Goal: Entertainment & Leisure: Consume media (video, audio)

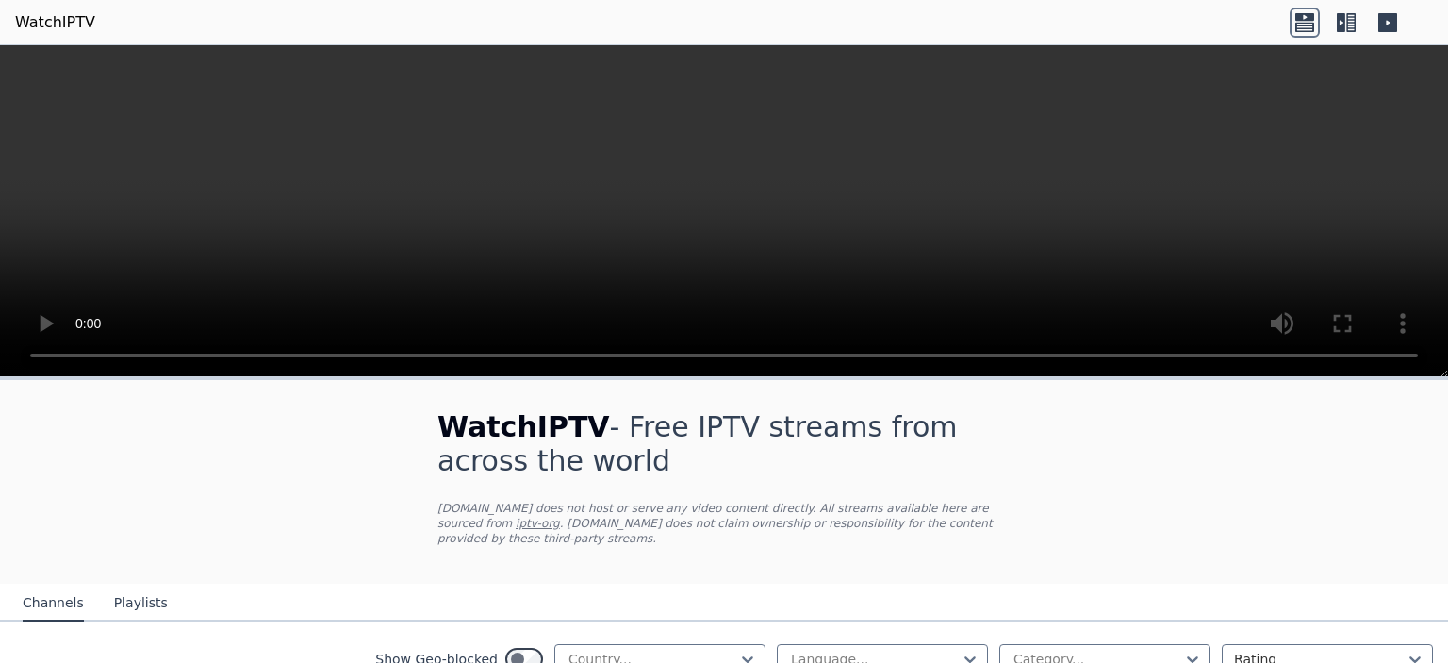
click at [1338, 29] on icon at bounding box center [1341, 22] width 8 height 19
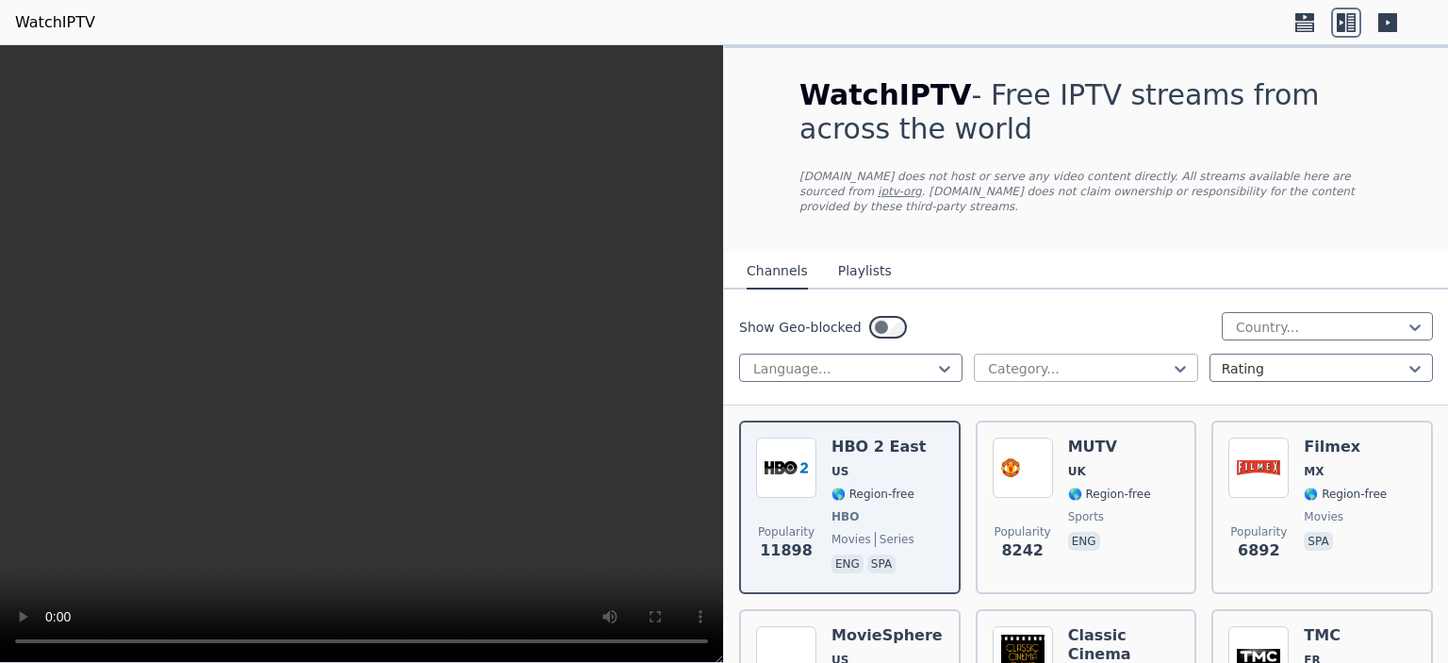
click at [1017, 359] on div at bounding box center [1078, 368] width 184 height 19
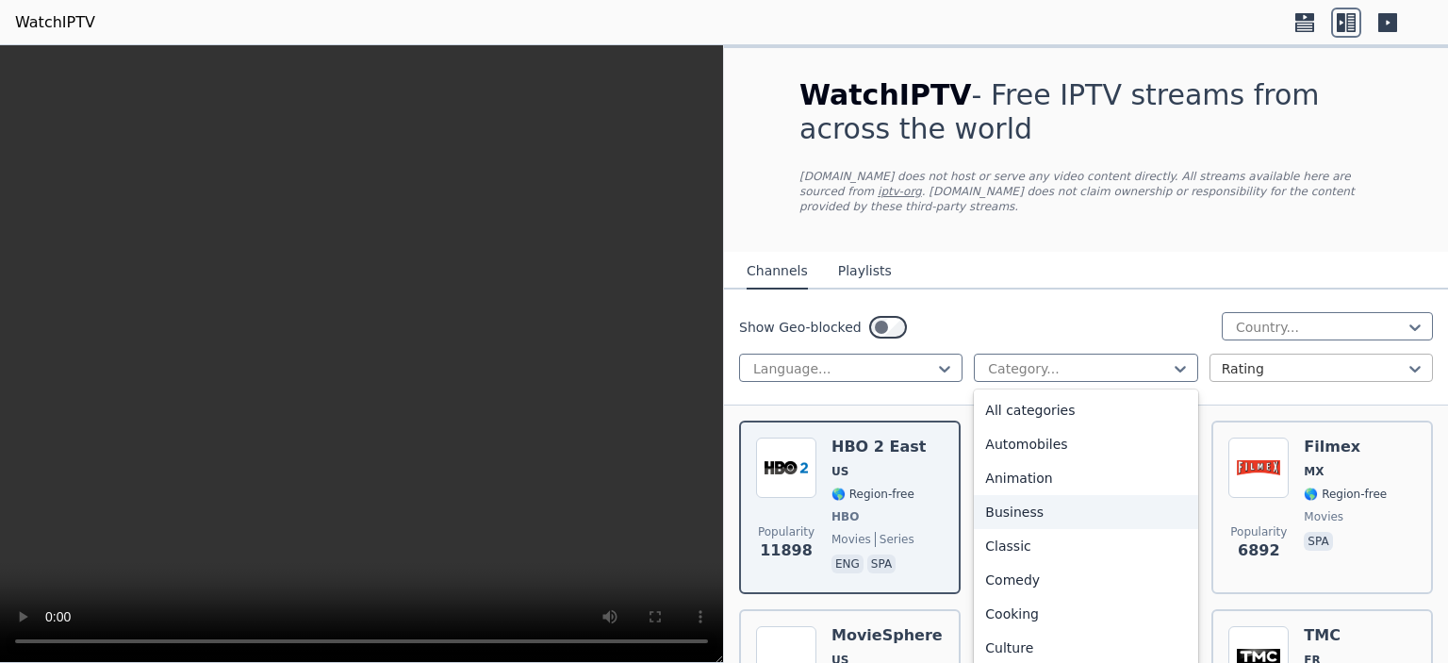
click at [1263, 360] on div at bounding box center [1314, 368] width 184 height 19
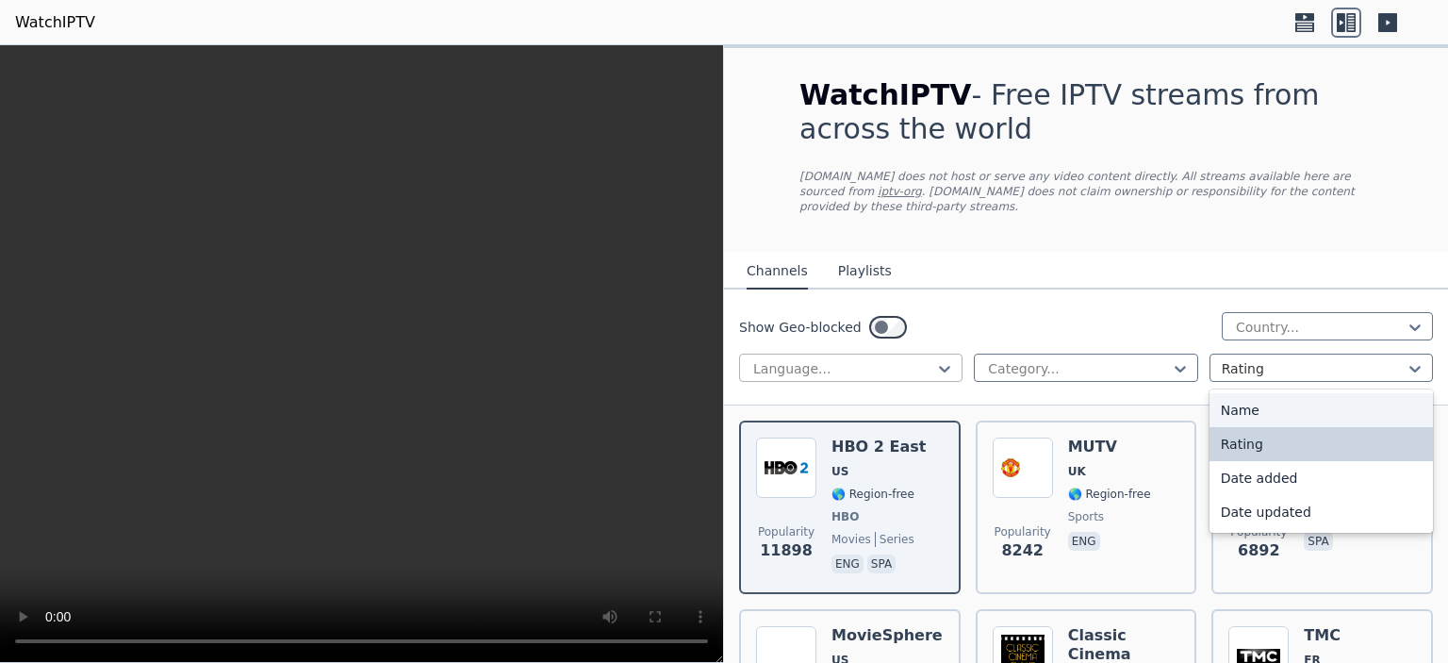
click at [841, 353] on div "Language..." at bounding box center [850, 367] width 223 height 28
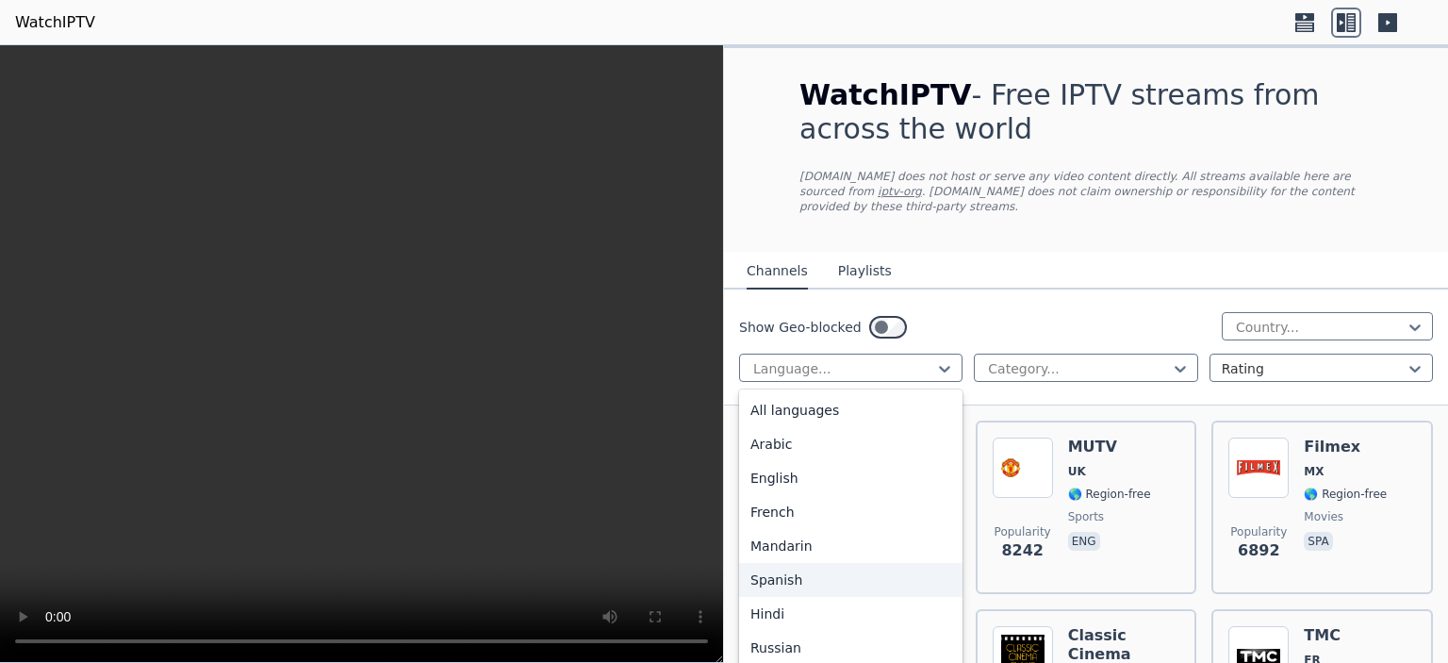
click at [806, 563] on div "Spanish" at bounding box center [850, 580] width 223 height 34
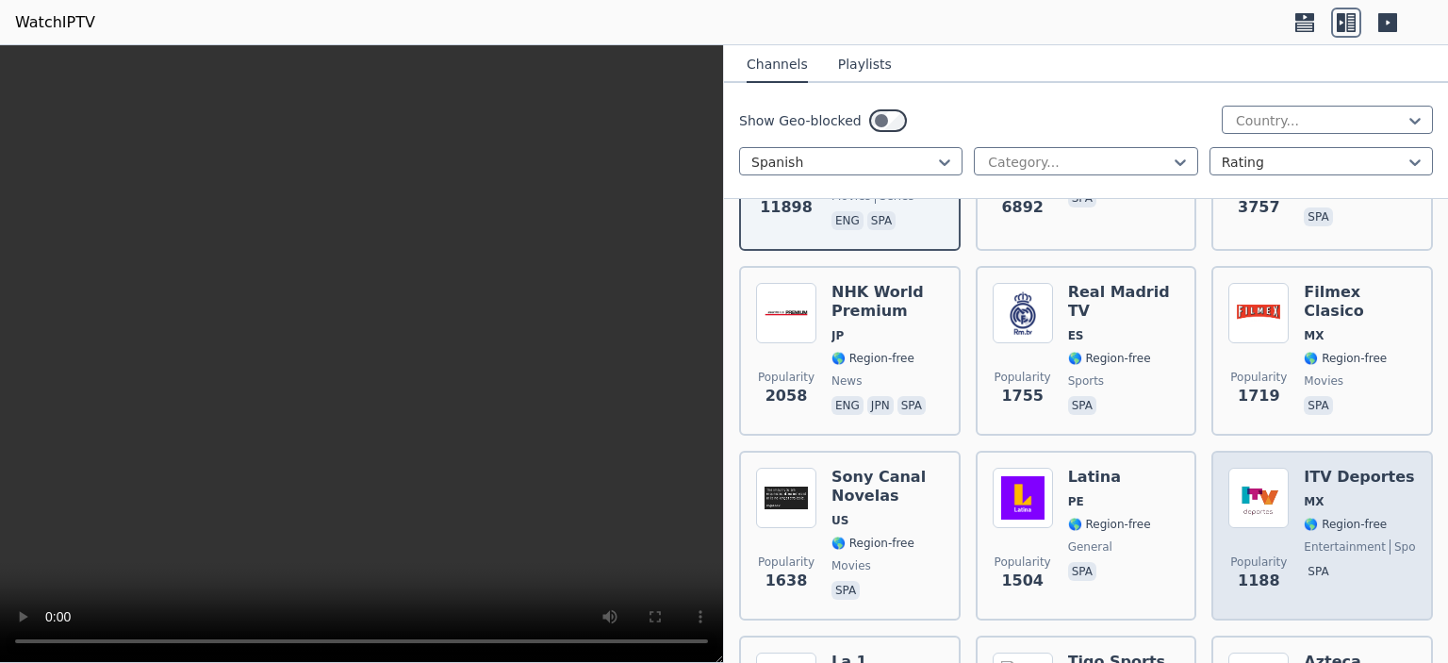
scroll to position [377, 0]
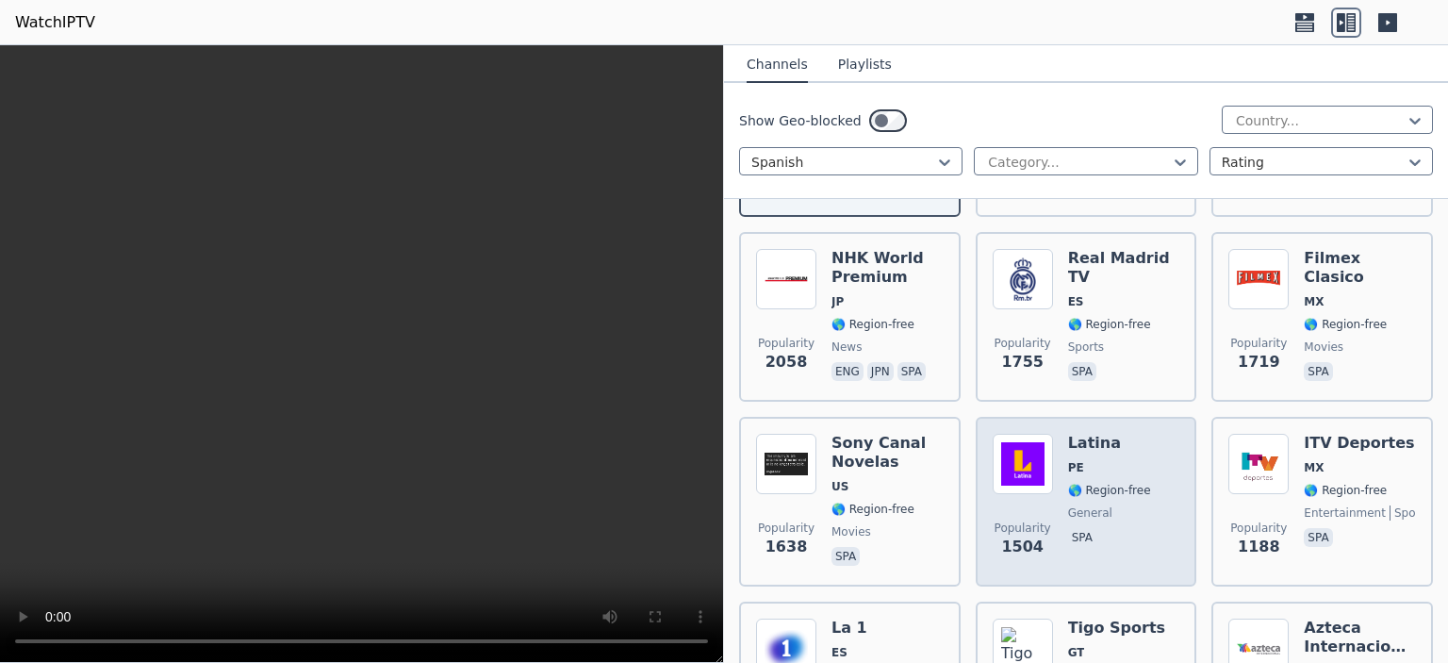
click at [1143, 451] on div "Popularity 1504 Latina PE 🌎 Region-free general spa" at bounding box center [1087, 502] width 188 height 136
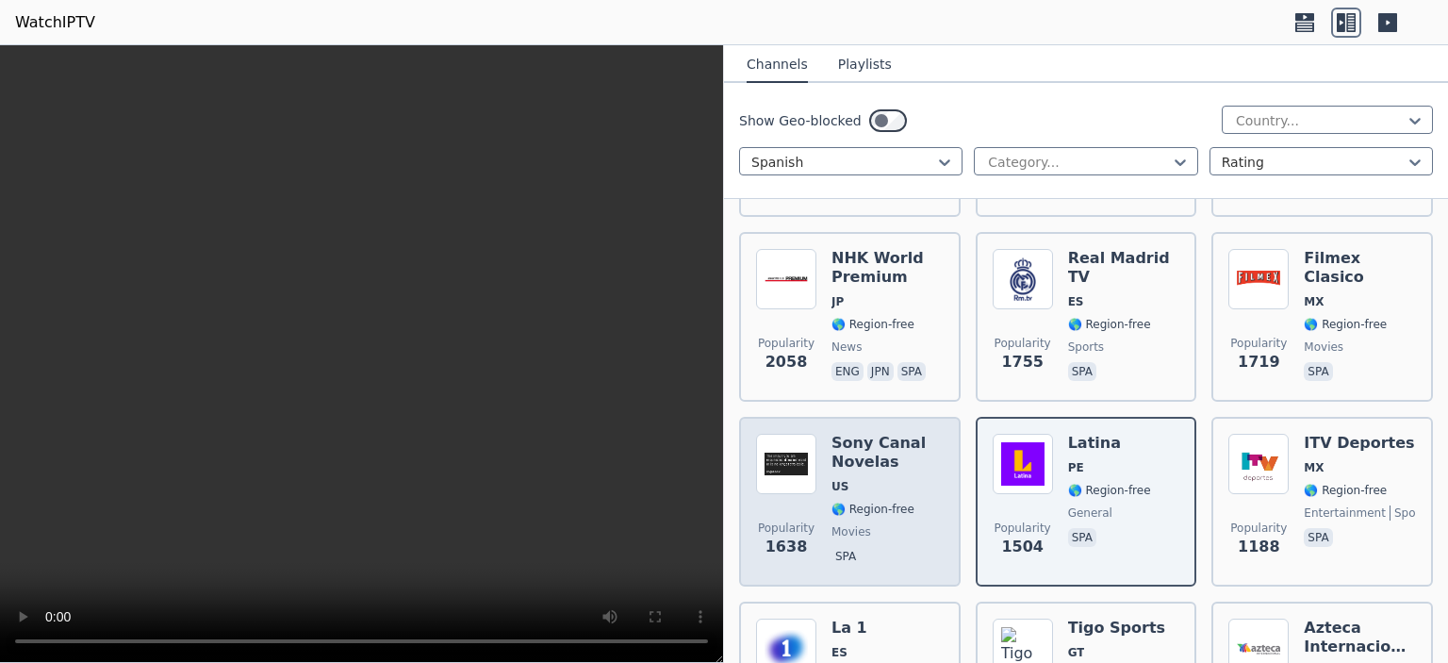
click at [897, 449] on h6 "Sony Canal Novelas" at bounding box center [887, 453] width 112 height 38
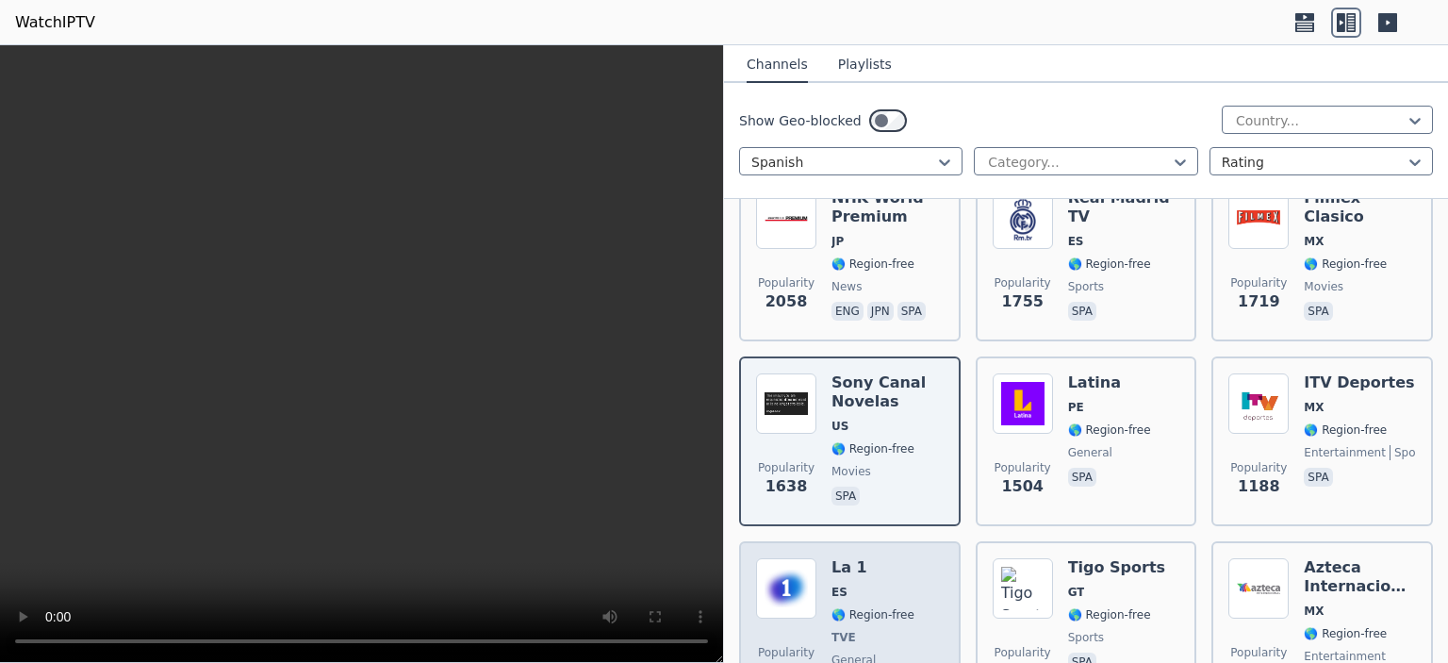
scroll to position [471, 0]
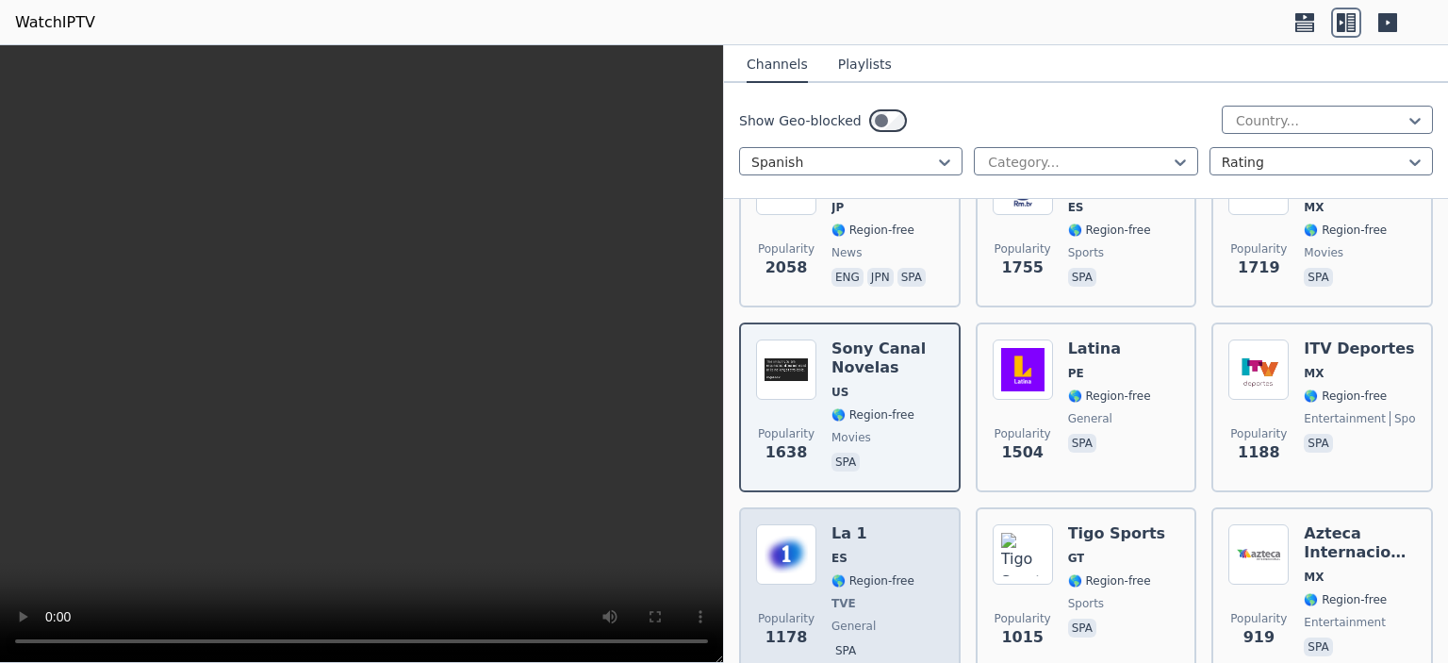
click at [897, 524] on h6 "La 1" at bounding box center [872, 533] width 83 height 19
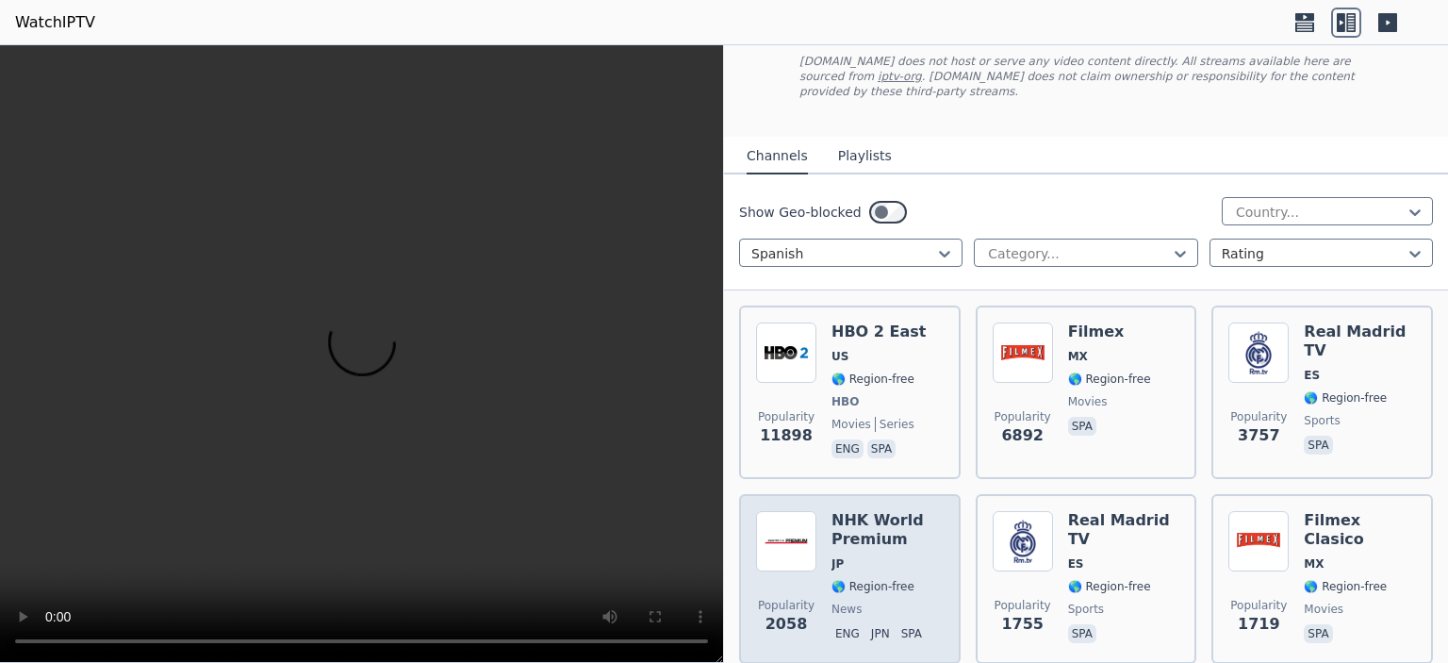
scroll to position [94, 0]
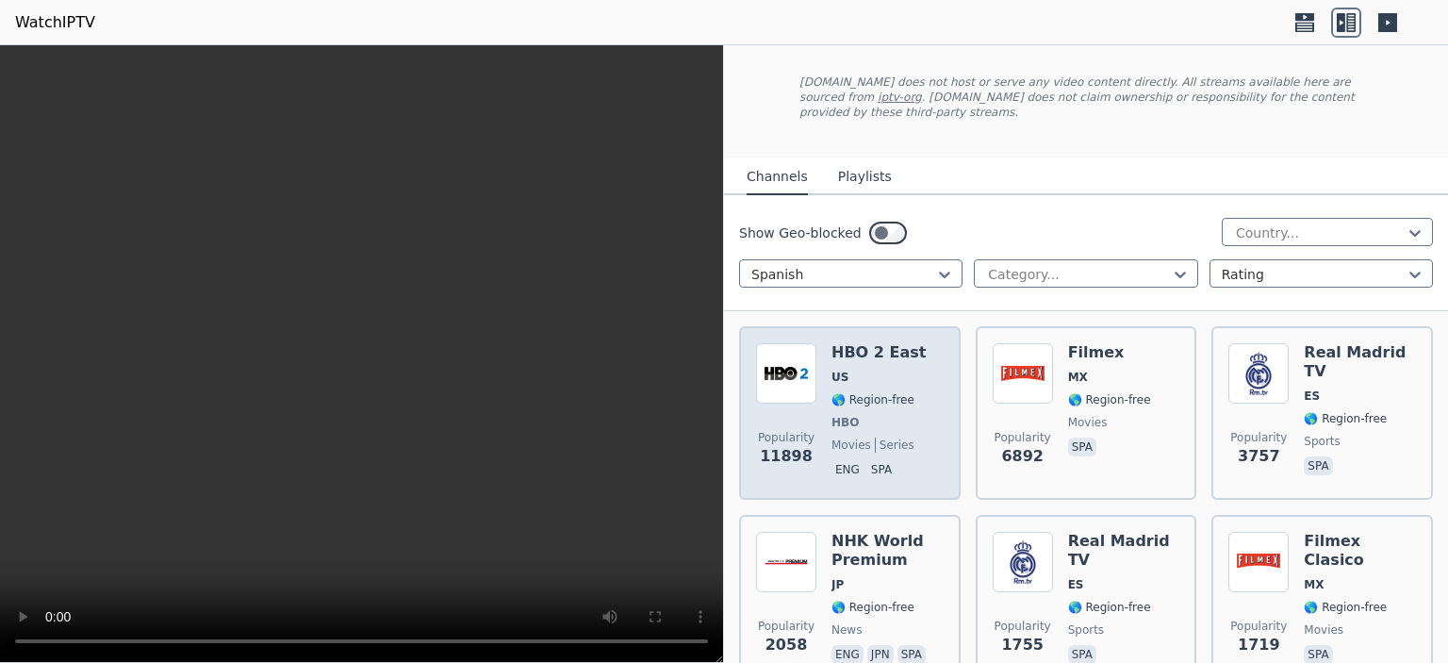
click at [837, 437] on span "movies" at bounding box center [851, 444] width 40 height 15
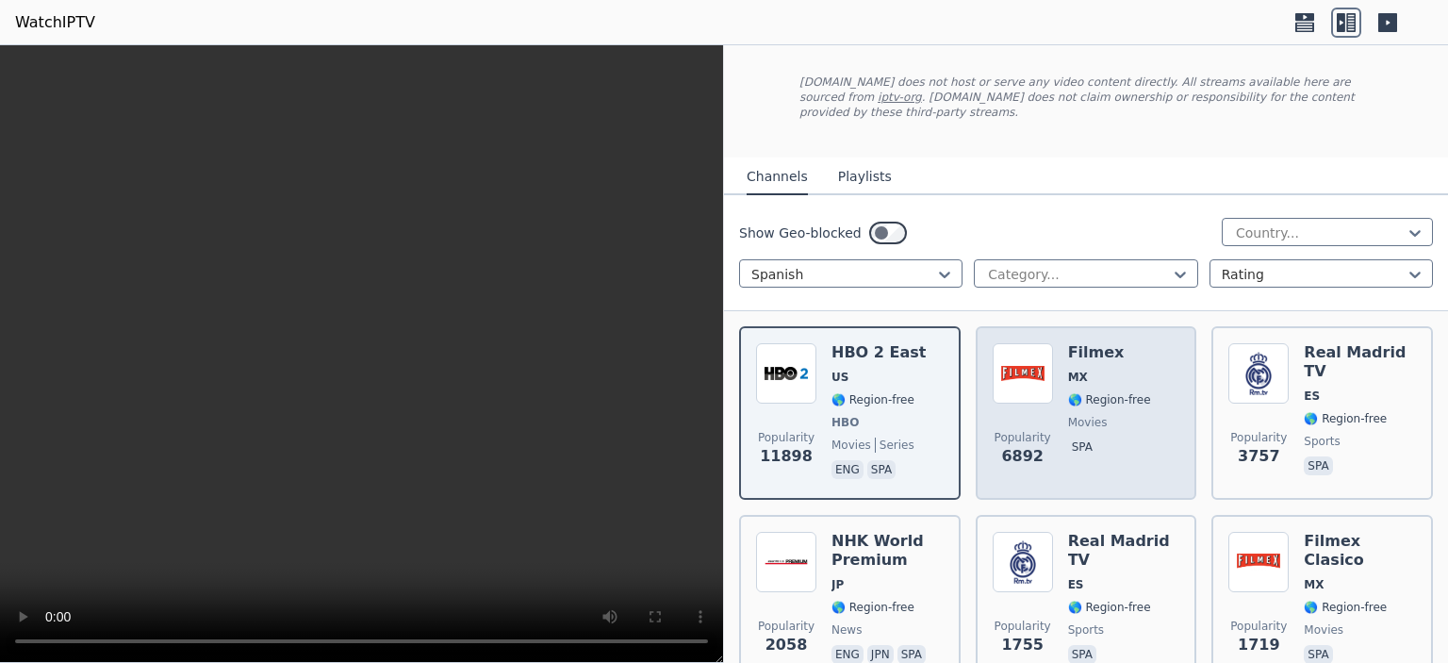
click at [1108, 369] on span "MX" at bounding box center [1109, 376] width 83 height 15
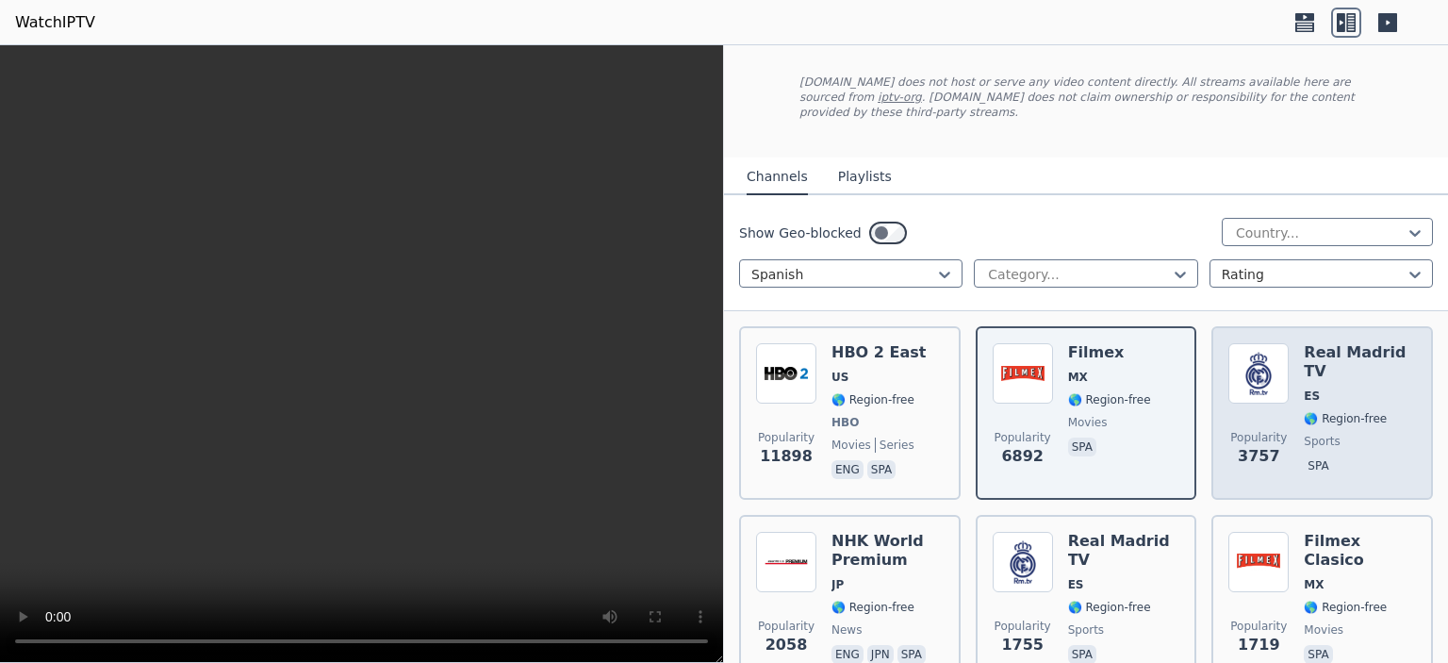
click at [1272, 418] on span "Popularity 3757" at bounding box center [1258, 448] width 60 height 60
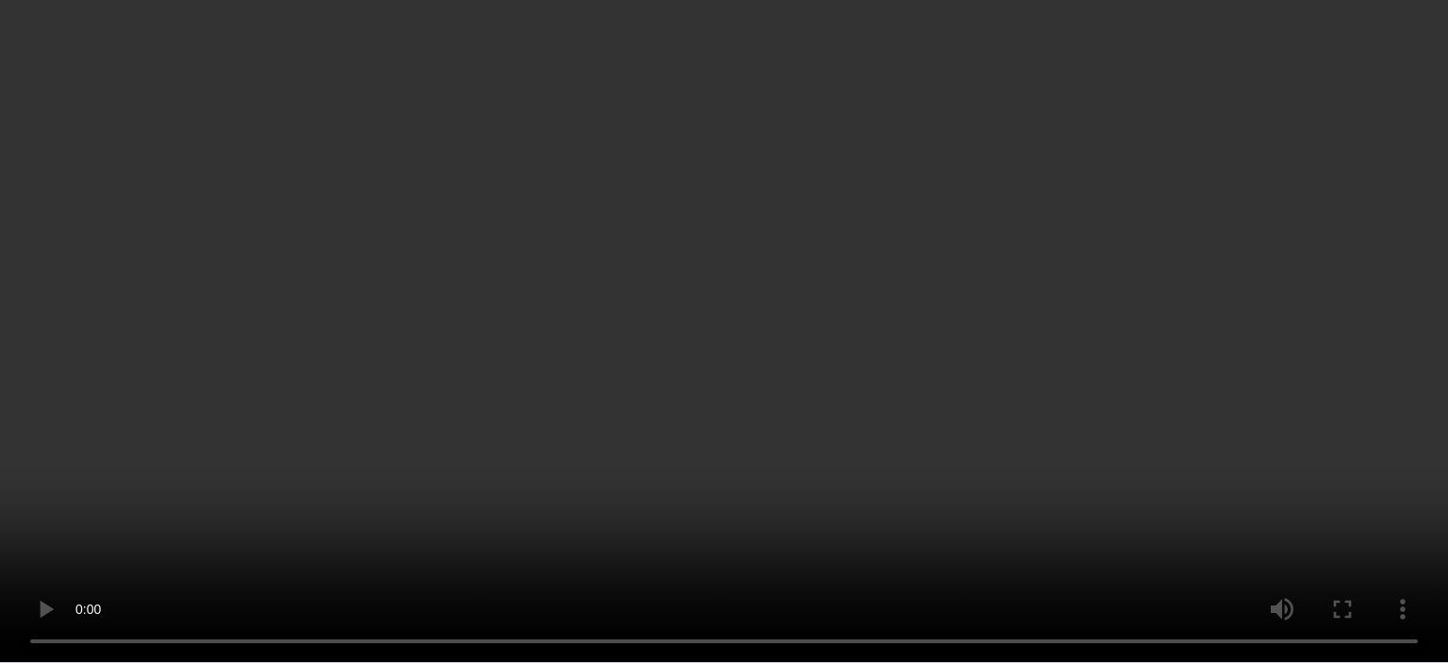
scroll to position [283, 0]
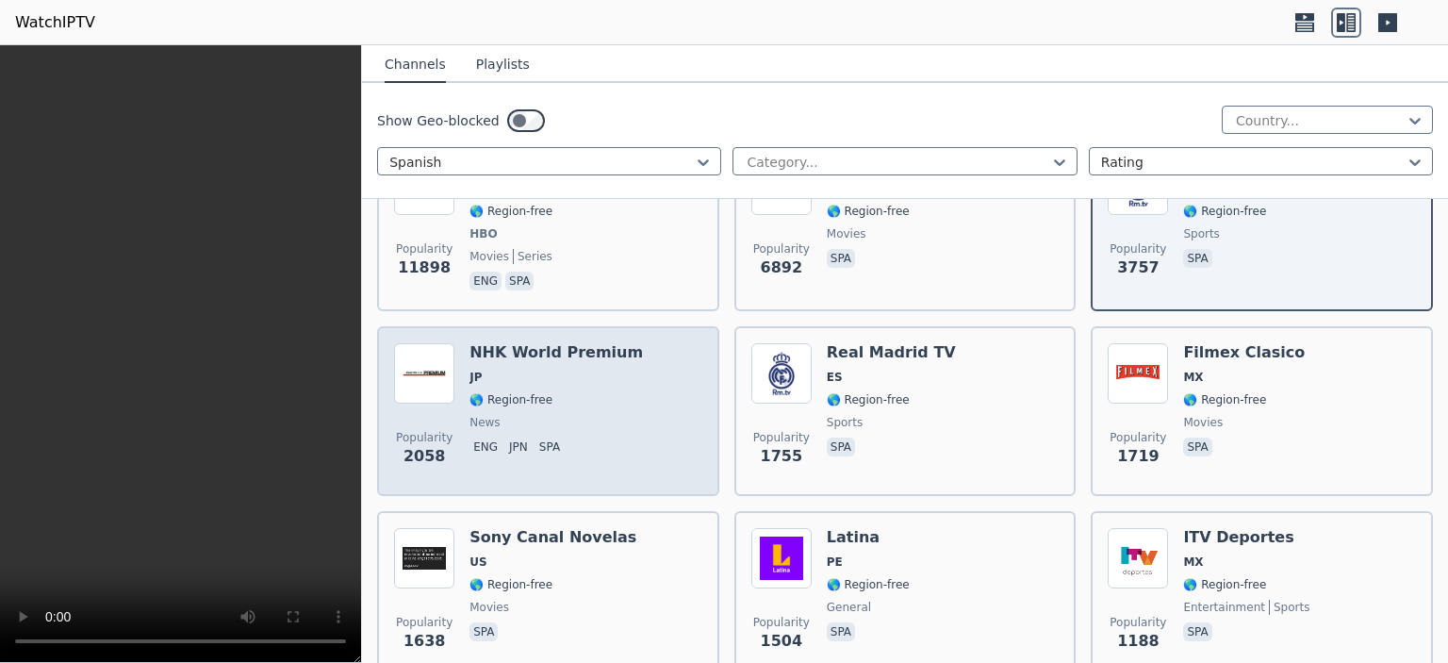
click at [616, 410] on div "Popularity 2058 NHK World Premium JP 🌎 Region-free news eng jpn spa" at bounding box center [548, 411] width 308 height 136
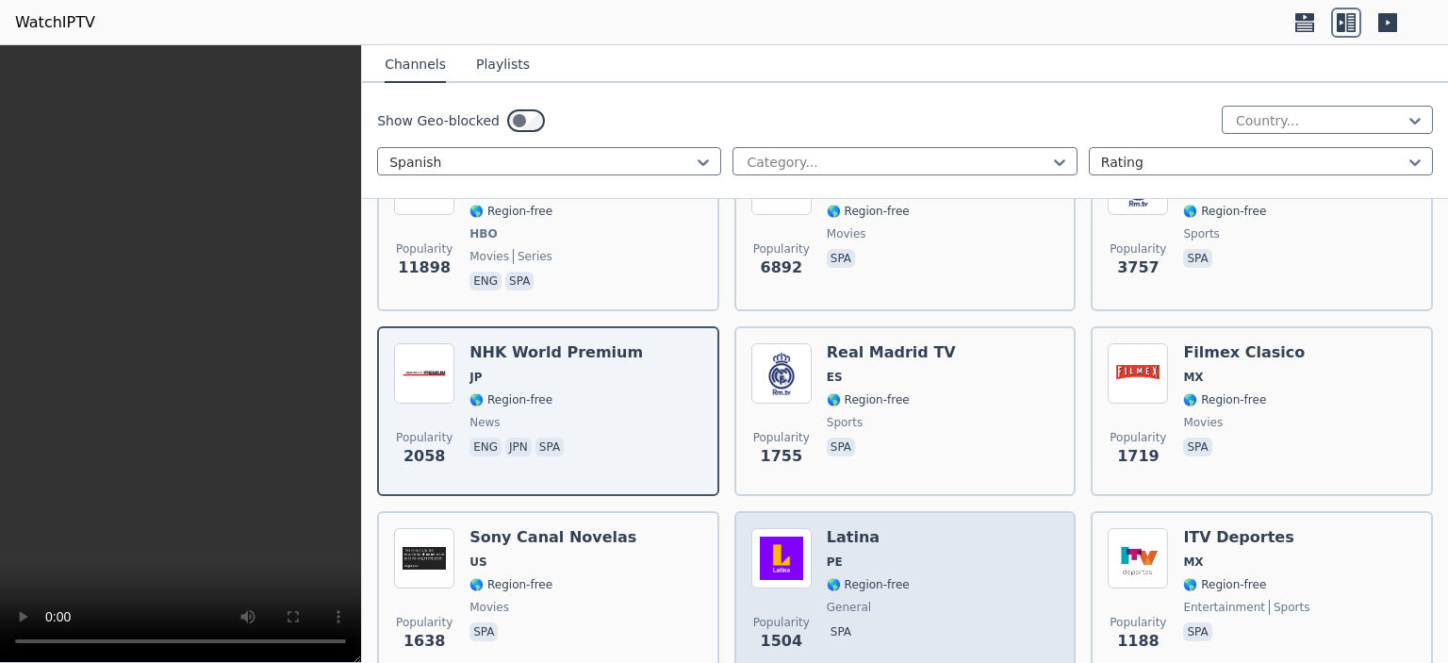
click at [880, 554] on span "PE" at bounding box center [868, 561] width 83 height 15
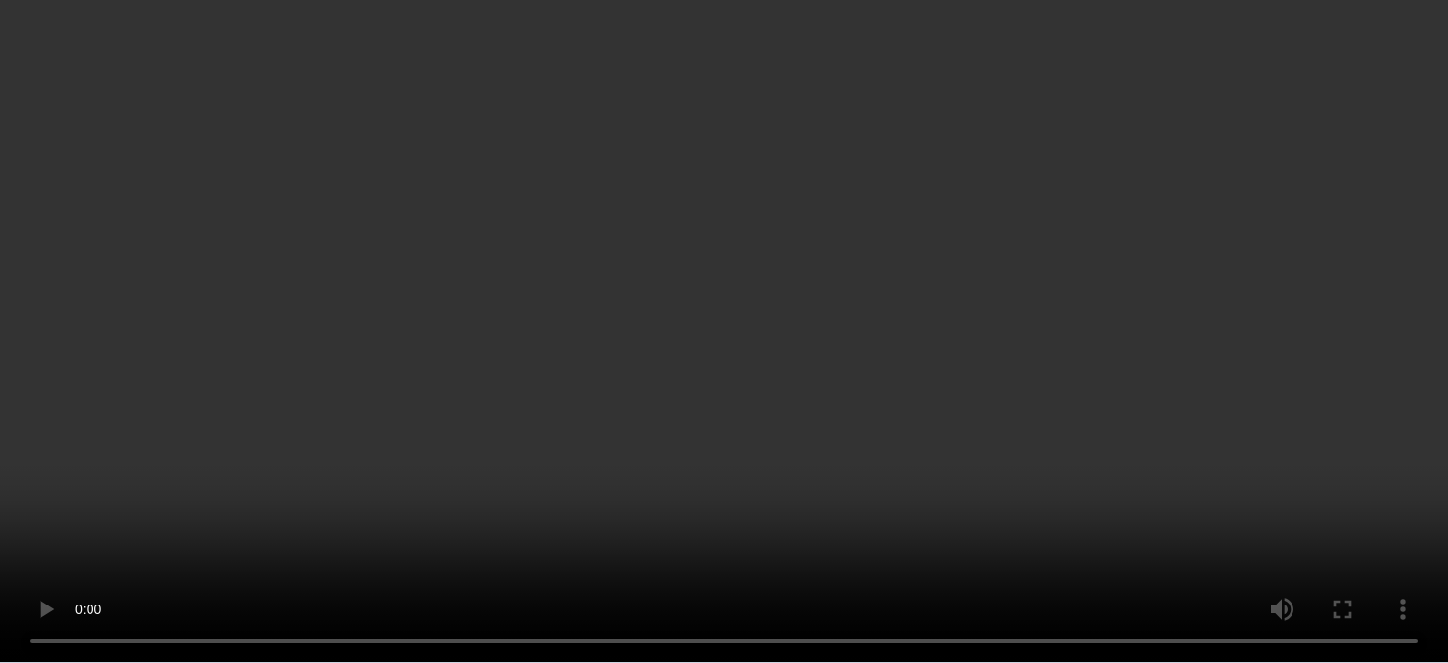
scroll to position [660, 0]
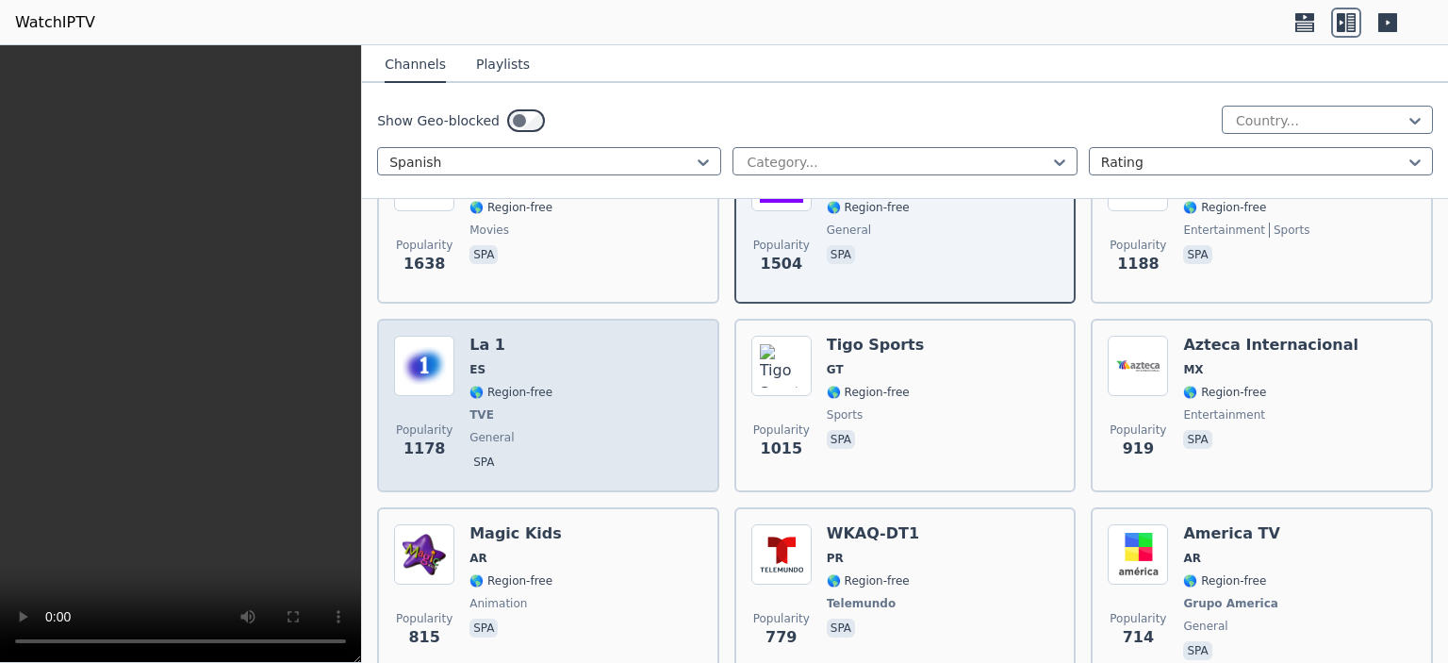
click at [593, 366] on div "Popularity 1178 La 1 ES 🌎 Region-free TVE general spa" at bounding box center [548, 405] width 308 height 139
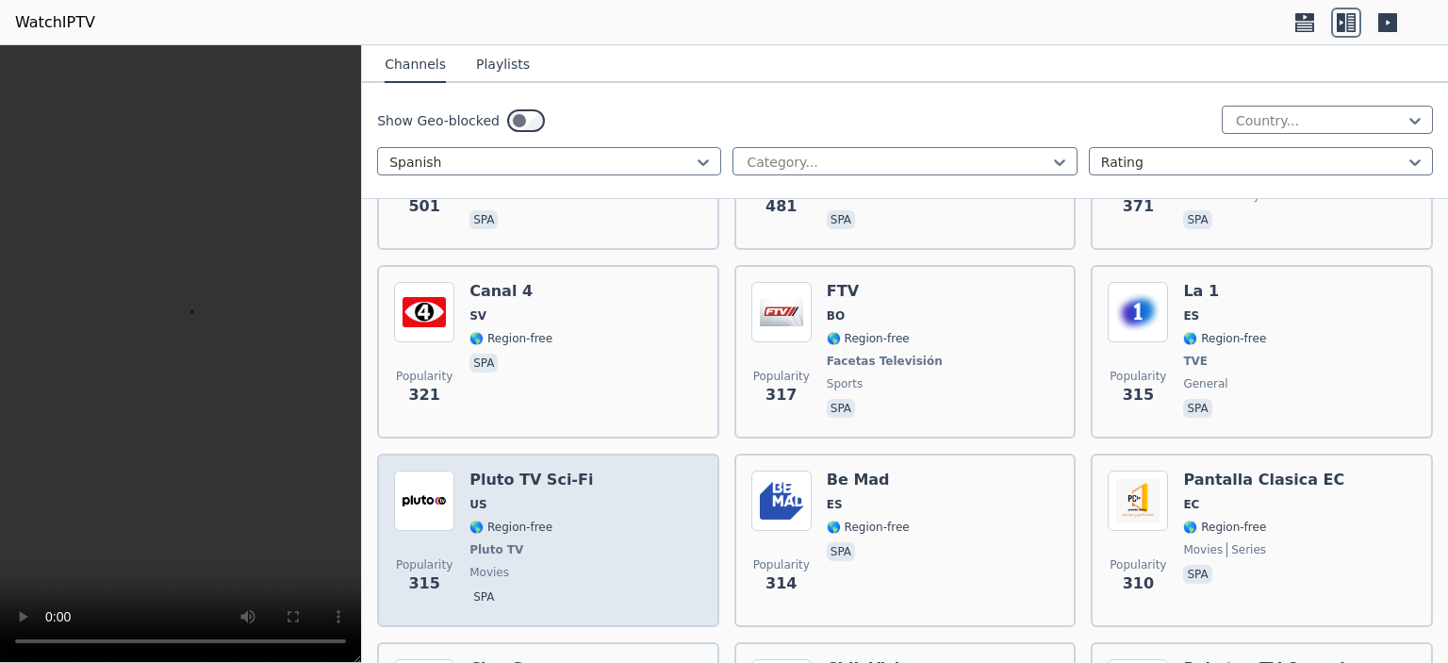
scroll to position [1791, 0]
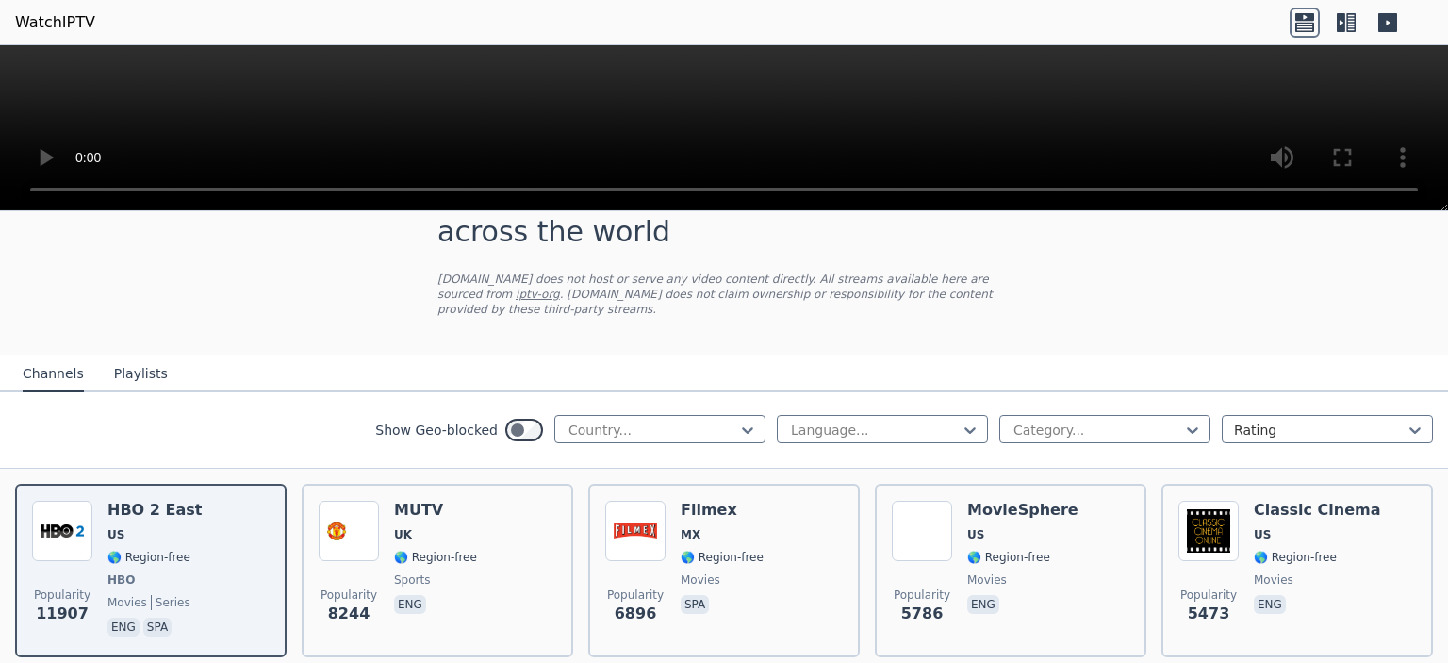
scroll to position [94, 0]
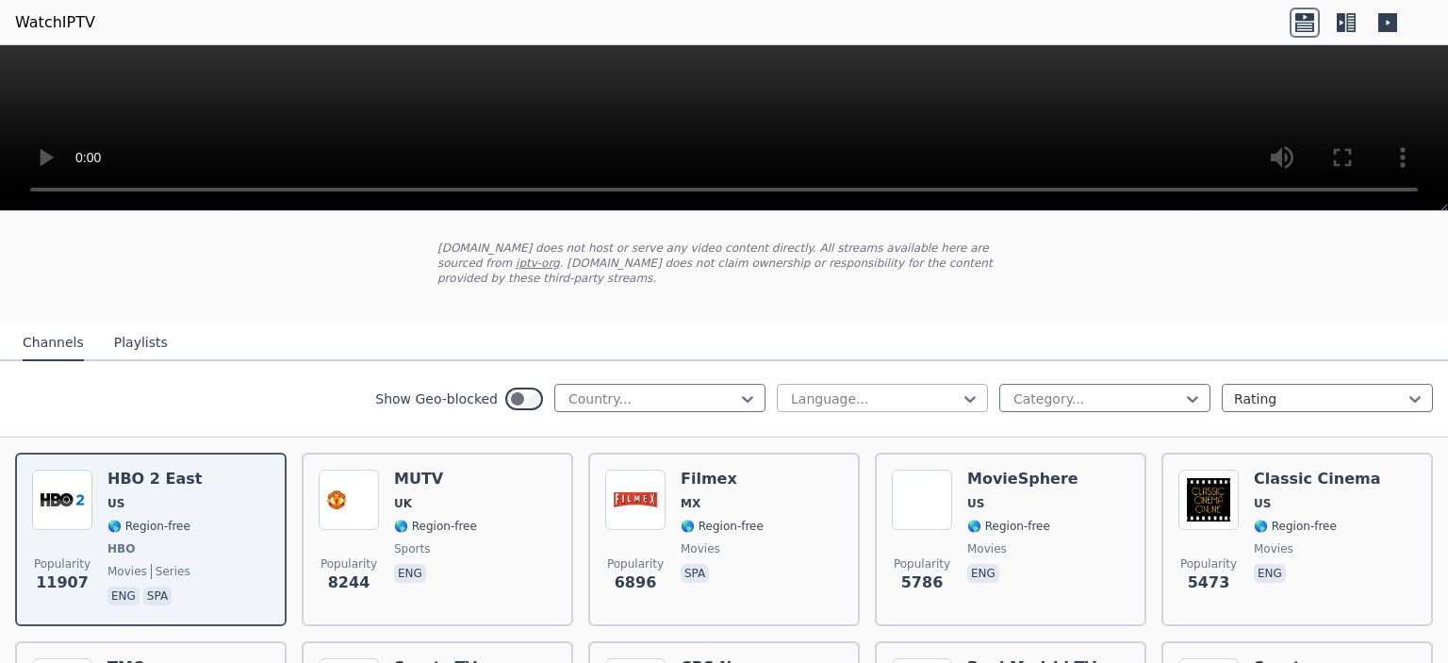
click at [882, 389] on div at bounding box center [875, 398] width 172 height 19
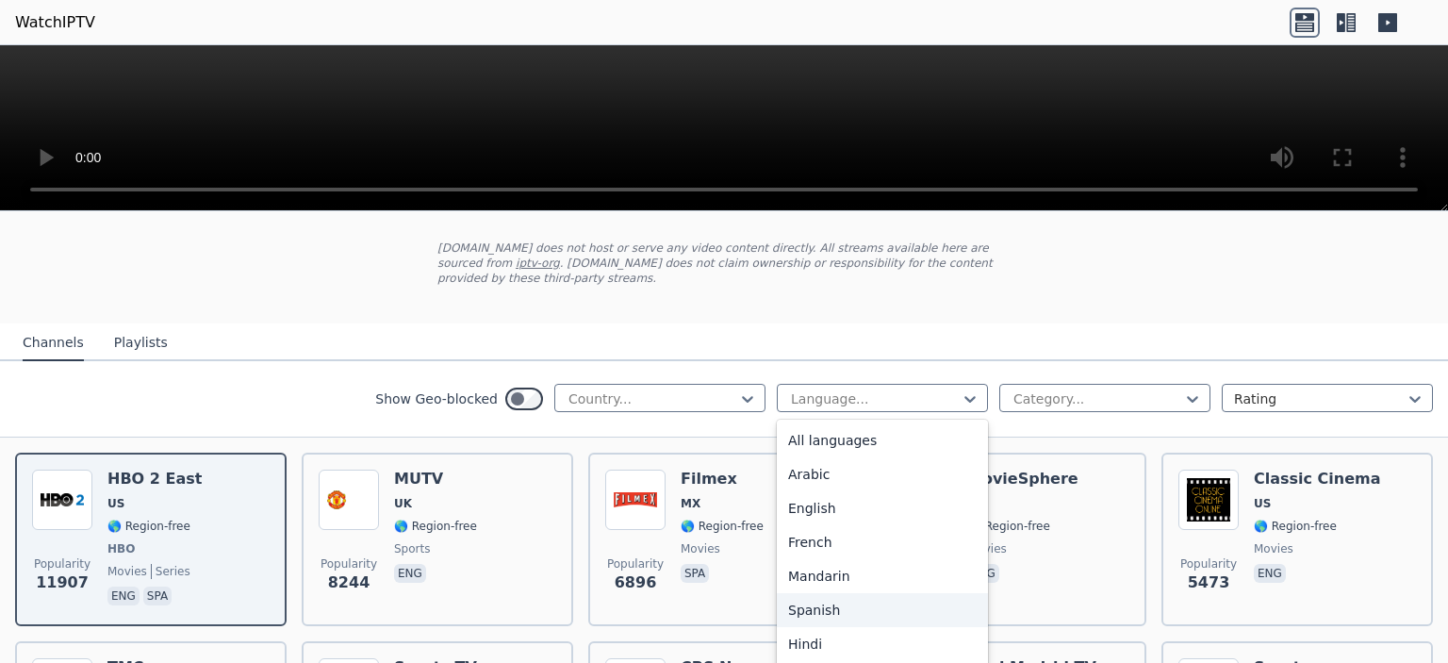
click at [823, 597] on div "Spanish" at bounding box center [882, 610] width 211 height 34
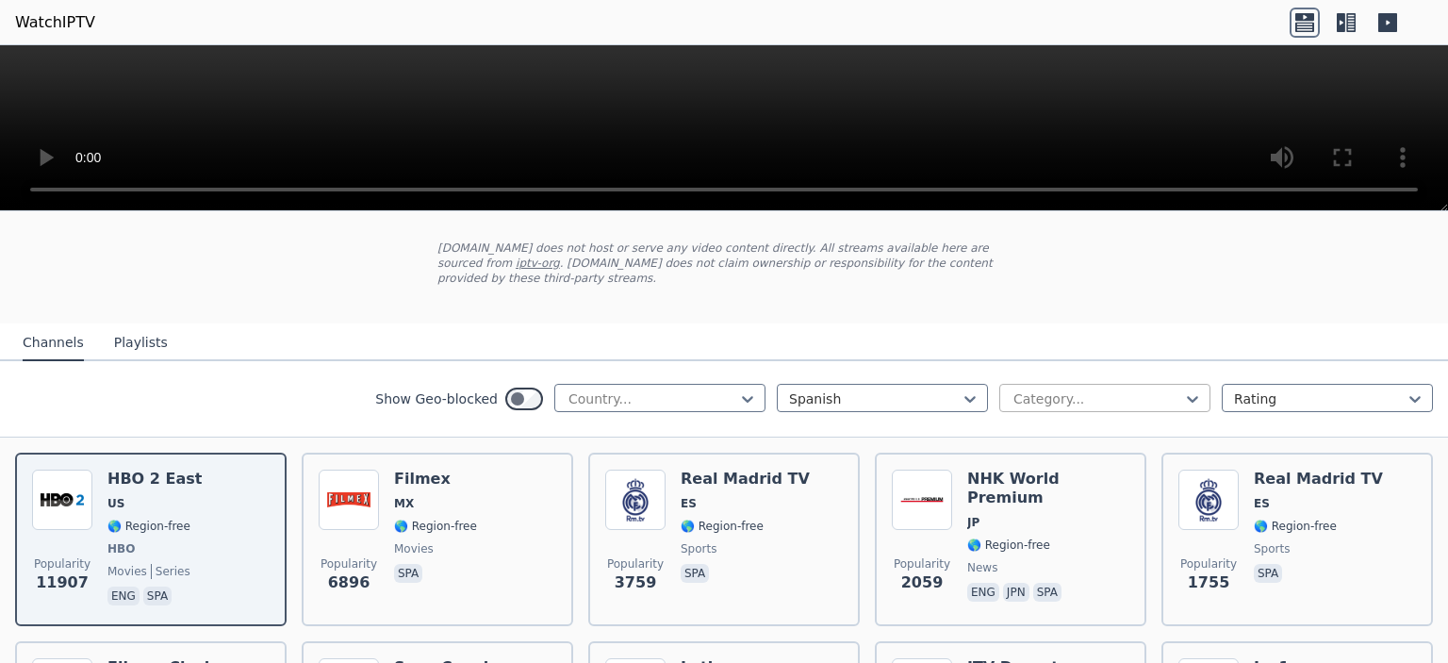
click at [1037, 389] on div at bounding box center [1097, 398] width 172 height 19
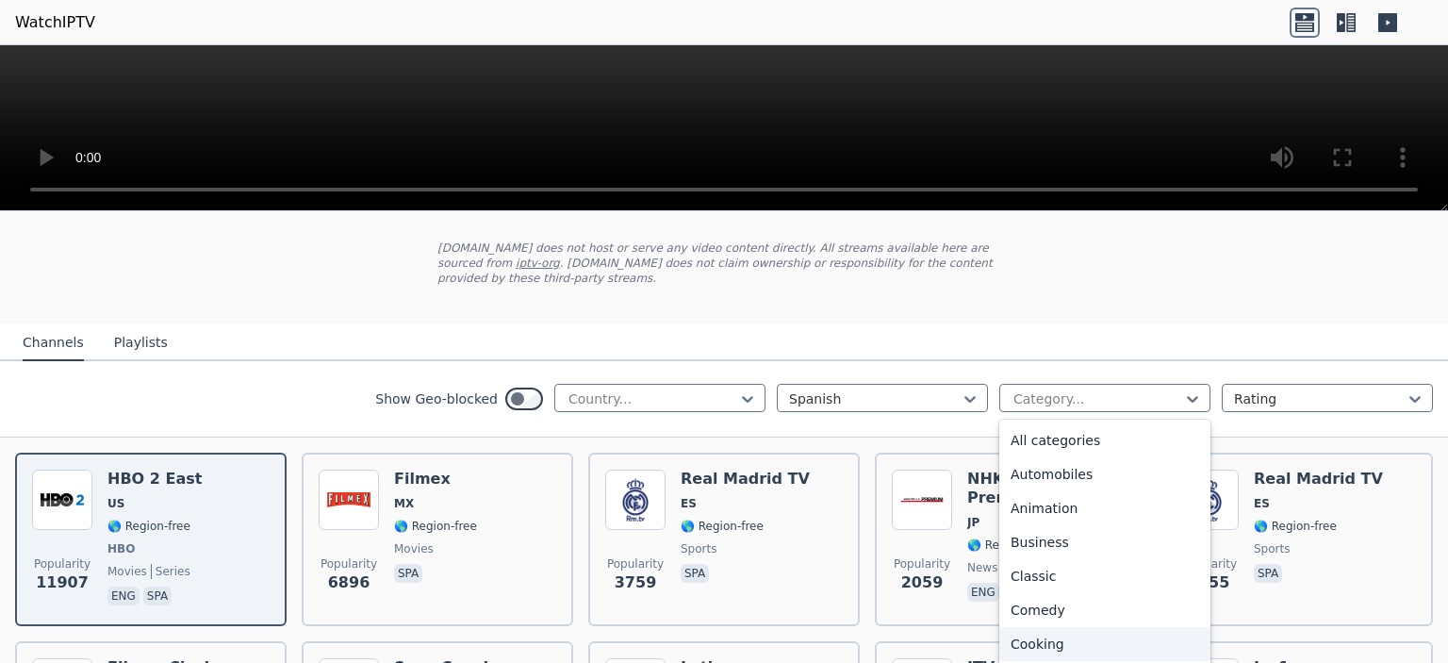
click at [1034, 627] on div "Cooking" at bounding box center [1104, 644] width 211 height 34
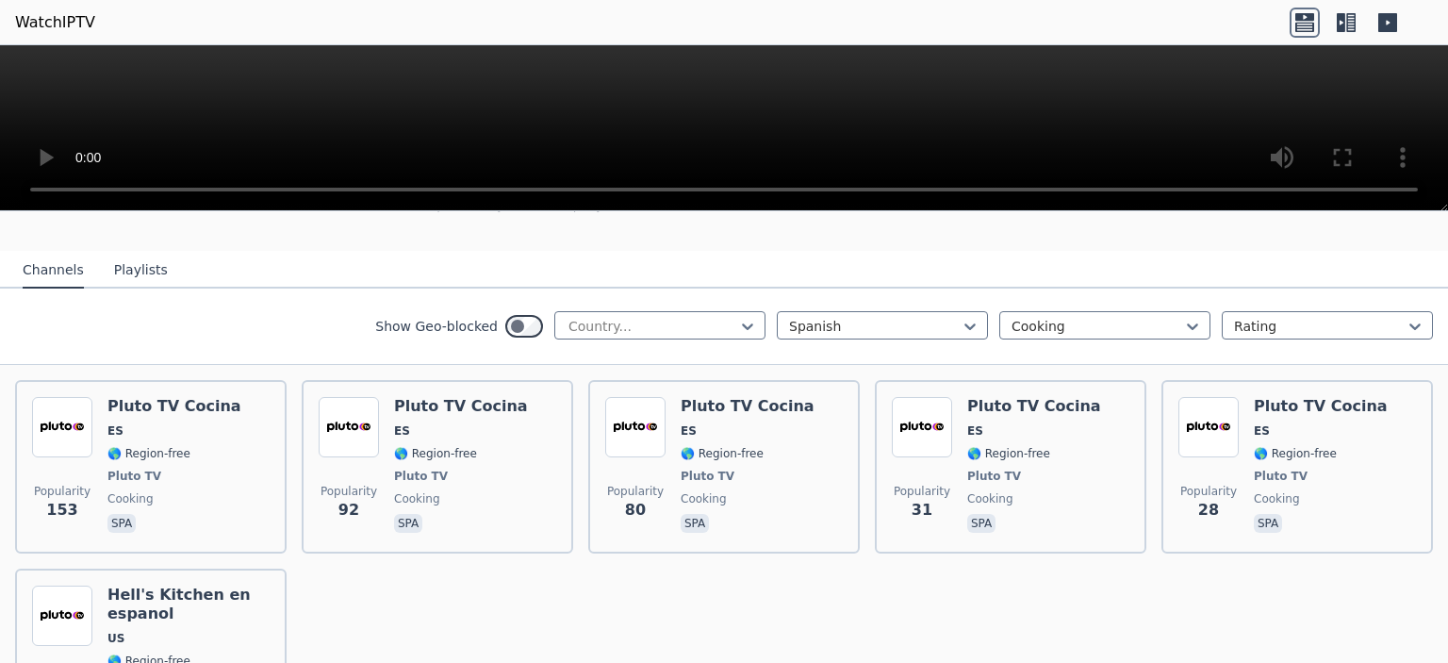
scroll to position [189, 0]
